Goal: Information Seeking & Learning: Learn about a topic

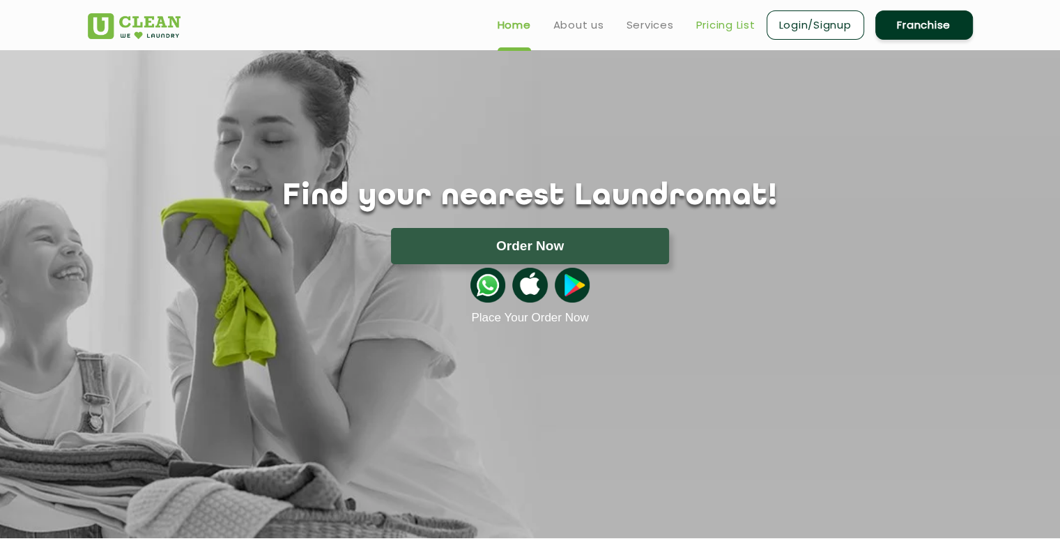
click at [716, 22] on link "Pricing List" at bounding box center [725, 25] width 59 height 17
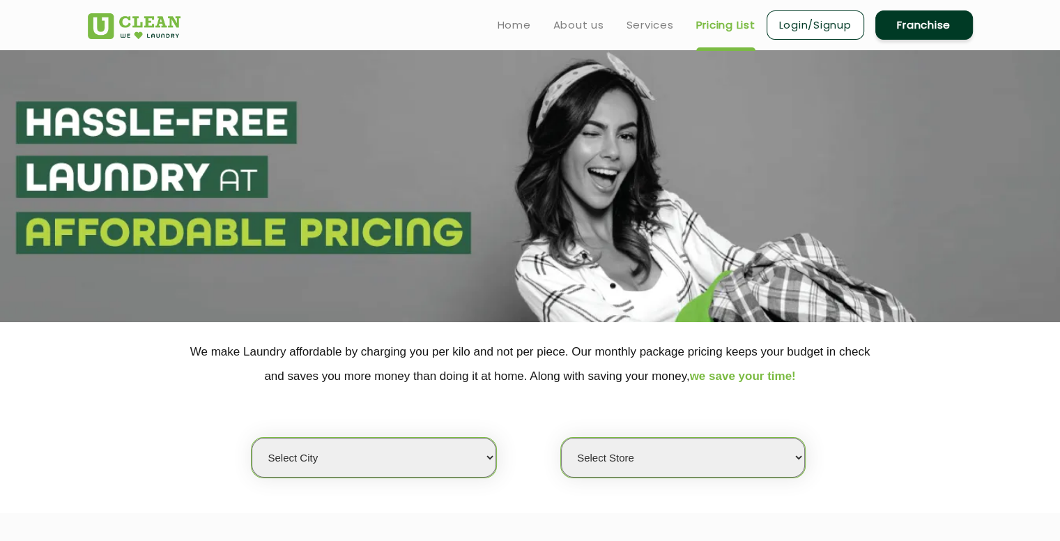
click at [424, 463] on select "Select city [GEOGRAPHIC_DATA] [GEOGRAPHIC_DATA] [GEOGRAPHIC_DATA] [GEOGRAPHIC_D…" at bounding box center [374, 458] width 244 height 40
select select "19"
click at [252, 438] on select "Select city [GEOGRAPHIC_DATA] [GEOGRAPHIC_DATA] [GEOGRAPHIC_DATA] [GEOGRAPHIC_D…" at bounding box center [374, 458] width 244 height 40
click at [665, 464] on select "Select Store" at bounding box center [683, 458] width 244 height 40
click at [561, 438] on select "Select Store" at bounding box center [683, 458] width 244 height 40
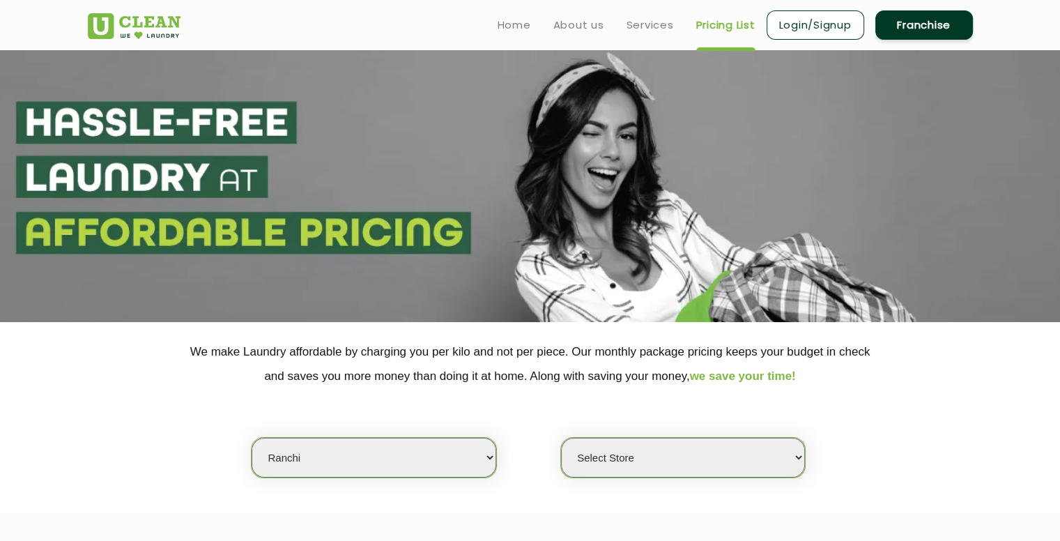
click at [621, 456] on select "Select Store UClean Dangra Toli [PERSON_NAME][GEOGRAPHIC_DATA]" at bounding box center [683, 458] width 244 height 40
select select "83"
click at [561, 438] on select "Select Store UClean Dangra Toli [PERSON_NAME][GEOGRAPHIC_DATA]" at bounding box center [683, 458] width 244 height 40
